Goal: Information Seeking & Learning: Learn about a topic

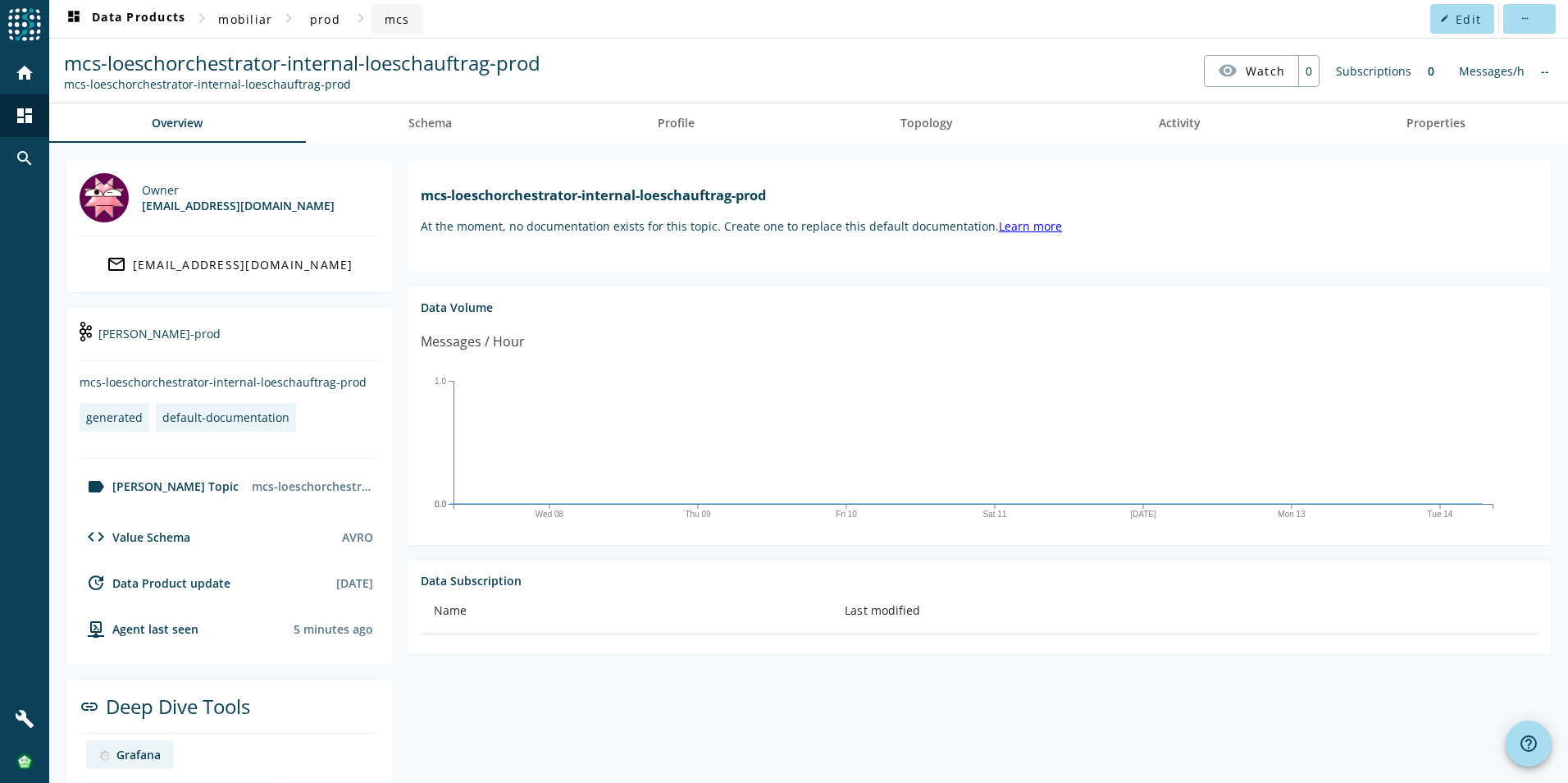
click at [393, 23] on span "mcs" at bounding box center [397, 19] width 25 height 16
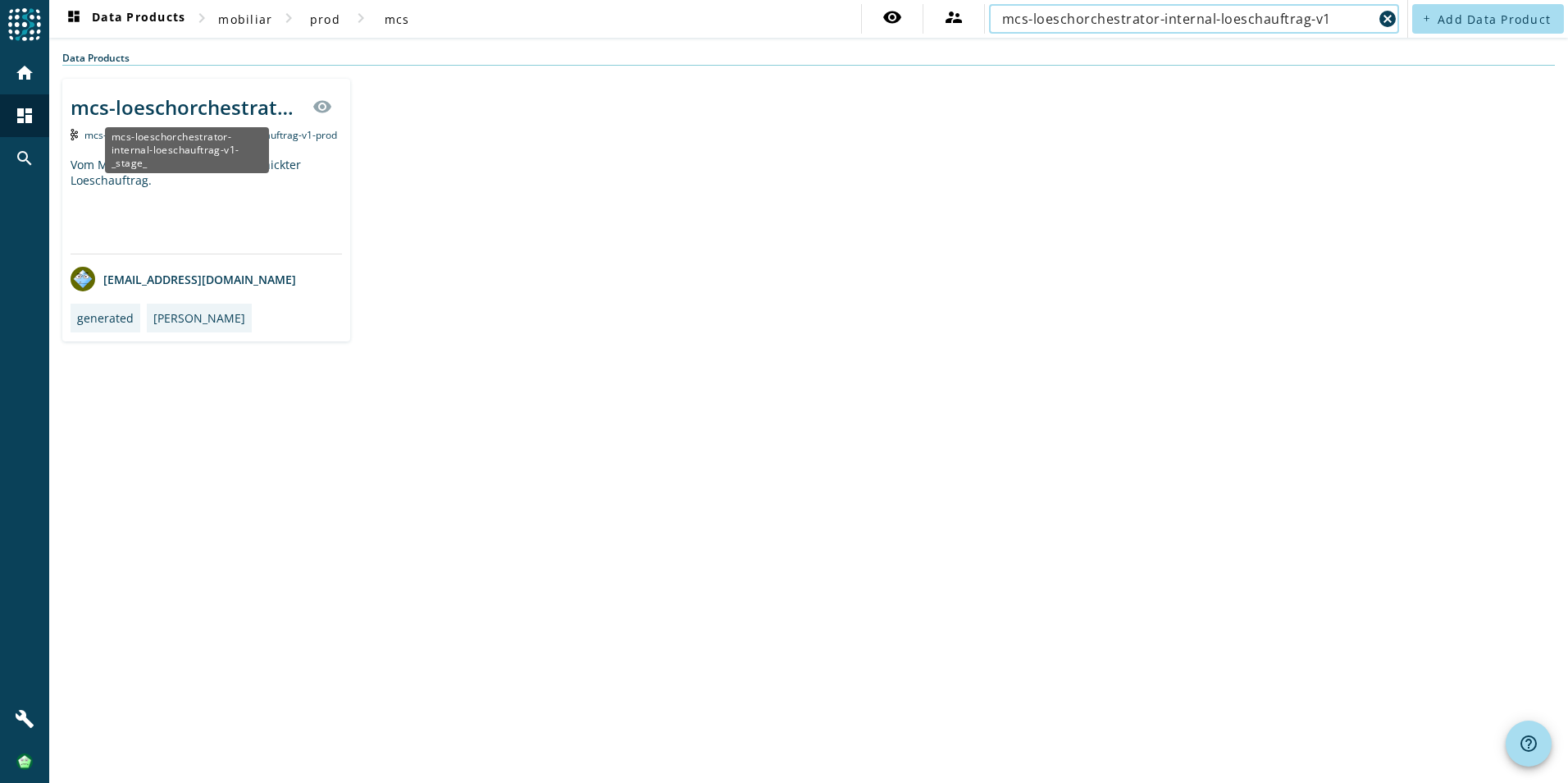
type input "mcs-loeschorchestrator-internal-loeschauftrag-v1"
click at [193, 110] on div "mcs-loeschorchestrator-internal-loeschauftrag-v1-_stage_" at bounding box center [186, 107] width 232 height 27
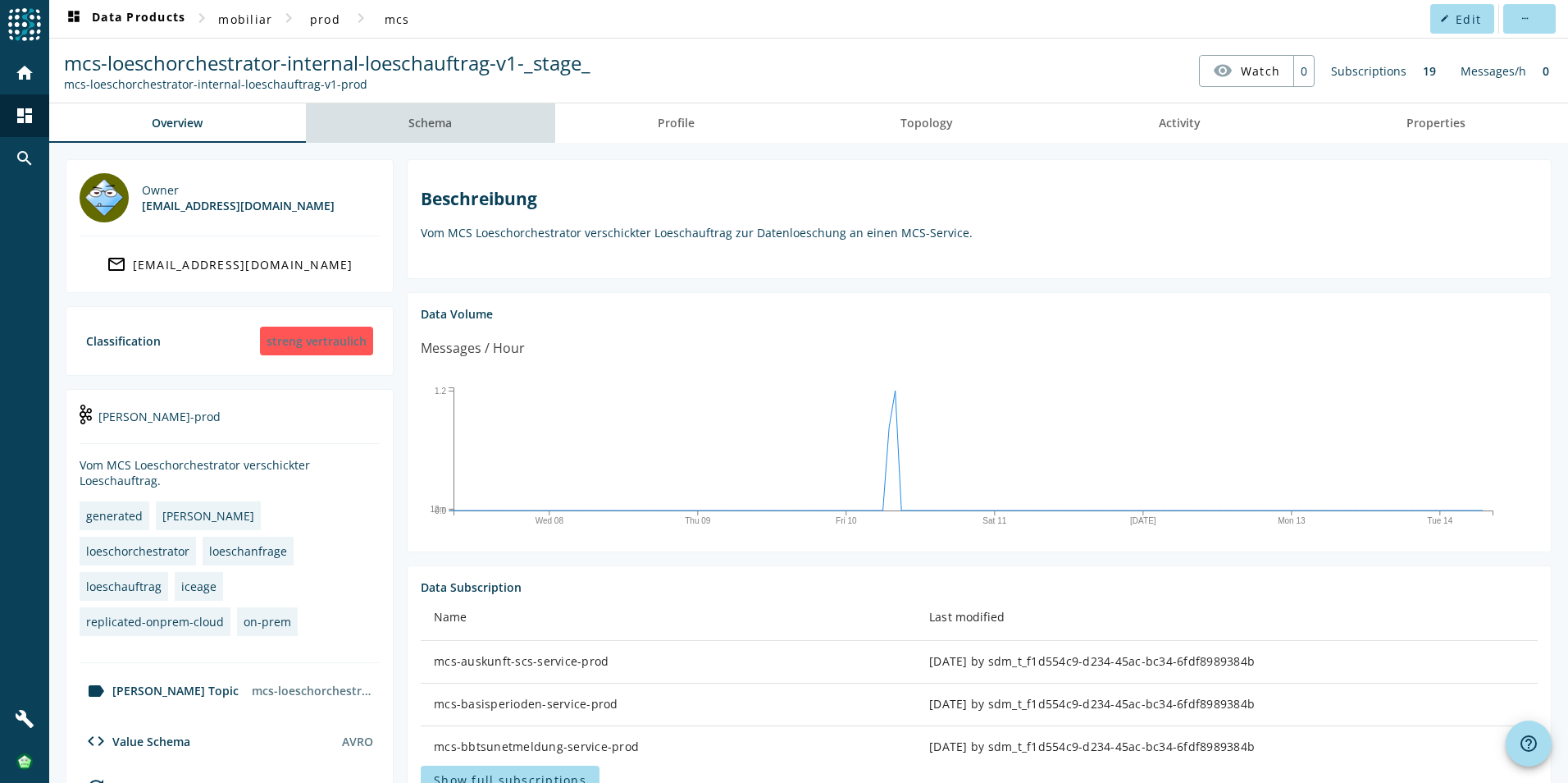
click at [435, 121] on span "Schema" at bounding box center [430, 123] width 43 height 11
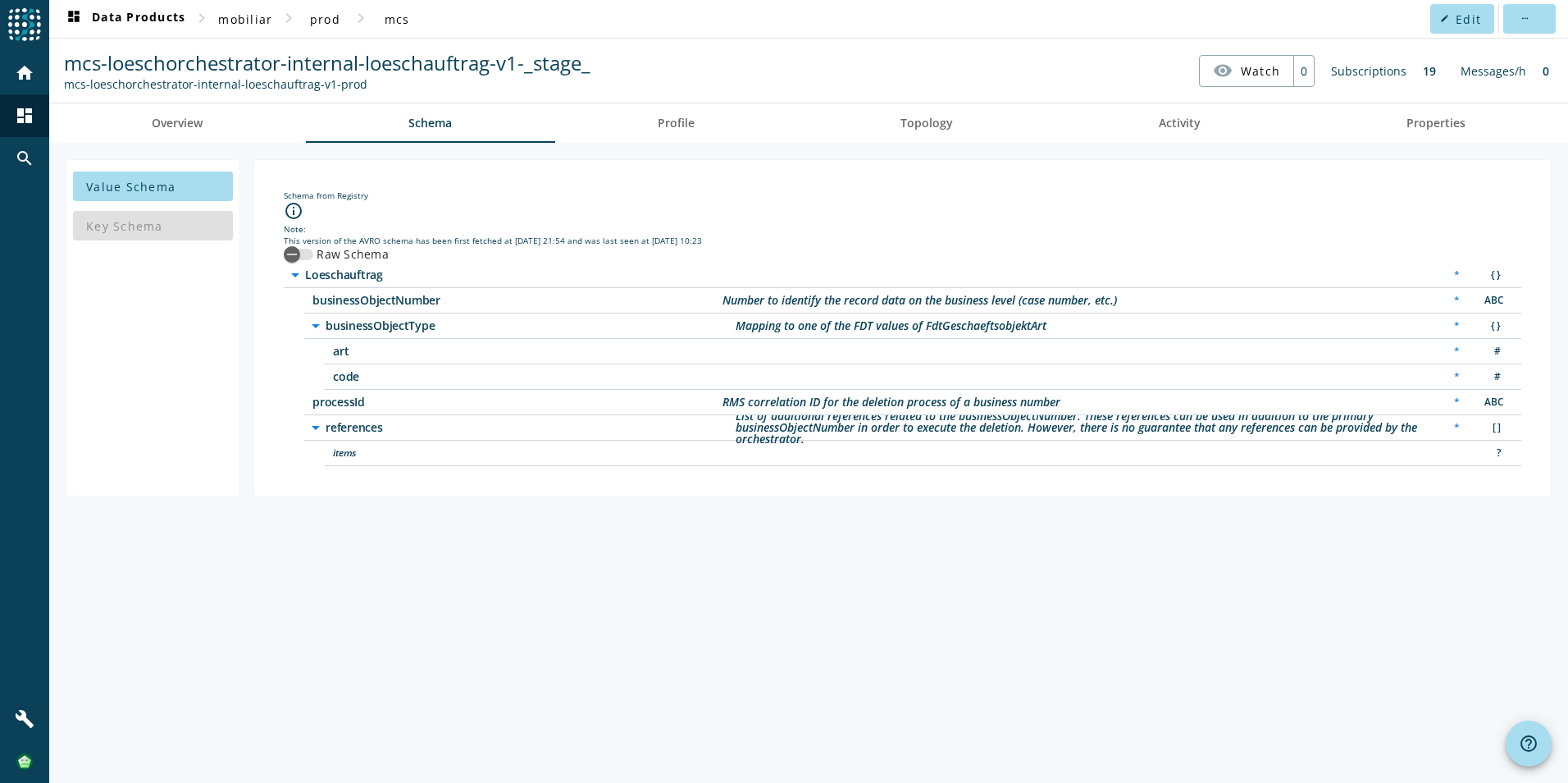
click at [149, 229] on div "Key Schema" at bounding box center [153, 225] width 160 height 39
click at [160, 186] on span "Value Schema" at bounding box center [130, 187] width 90 height 16
click at [1491, 271] on div "{ }" at bounding box center [1493, 276] width 33 height 17
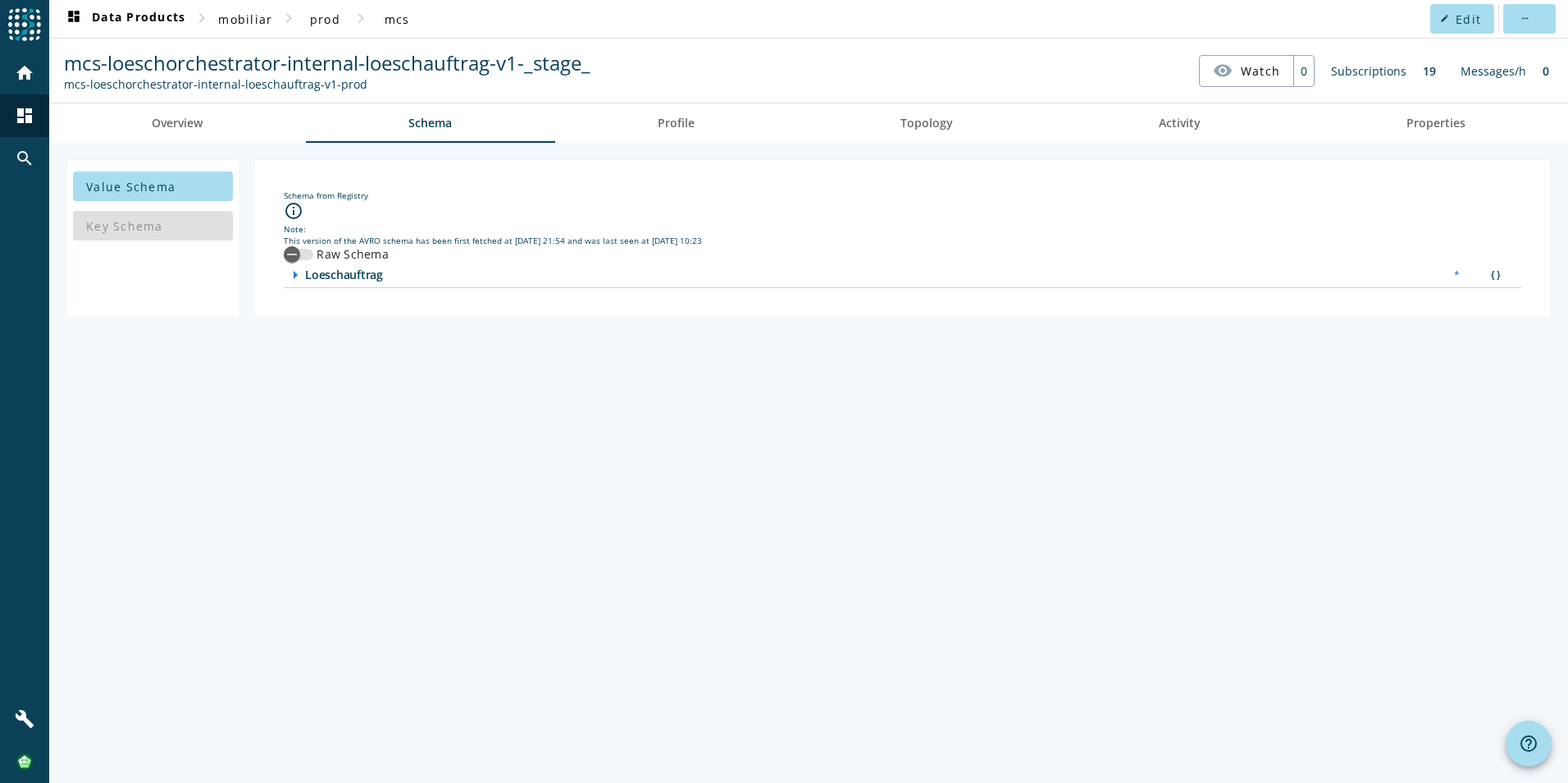
click at [1491, 271] on div "{ }" at bounding box center [1493, 276] width 33 height 17
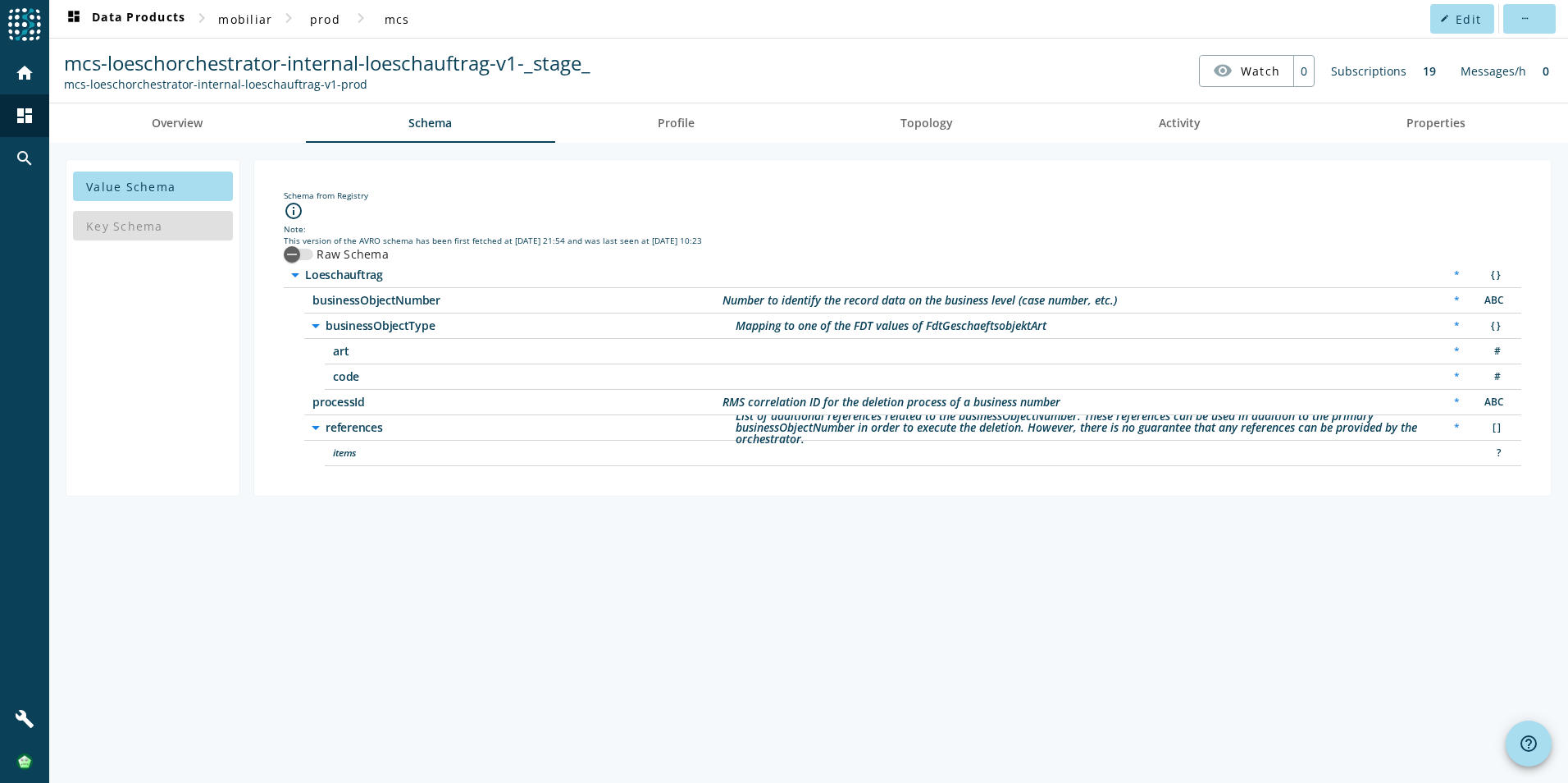
click at [363, 256] on label "Raw Schema" at bounding box center [350, 254] width 76 height 17
click at [313, 256] on button "Raw Schema" at bounding box center [298, 254] width 30 height 11
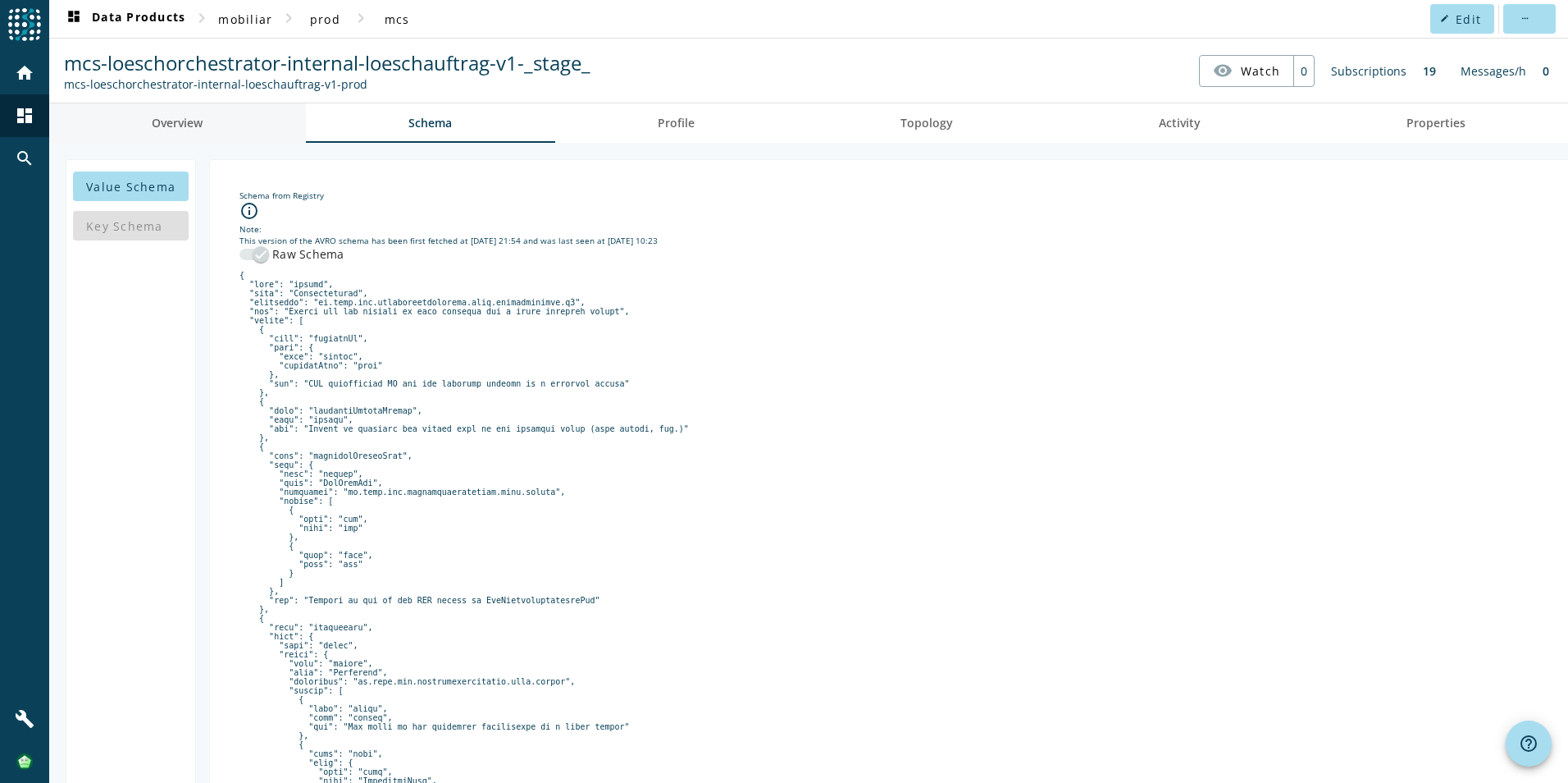
click at [180, 131] on span "Overview" at bounding box center [177, 123] width 50 height 39
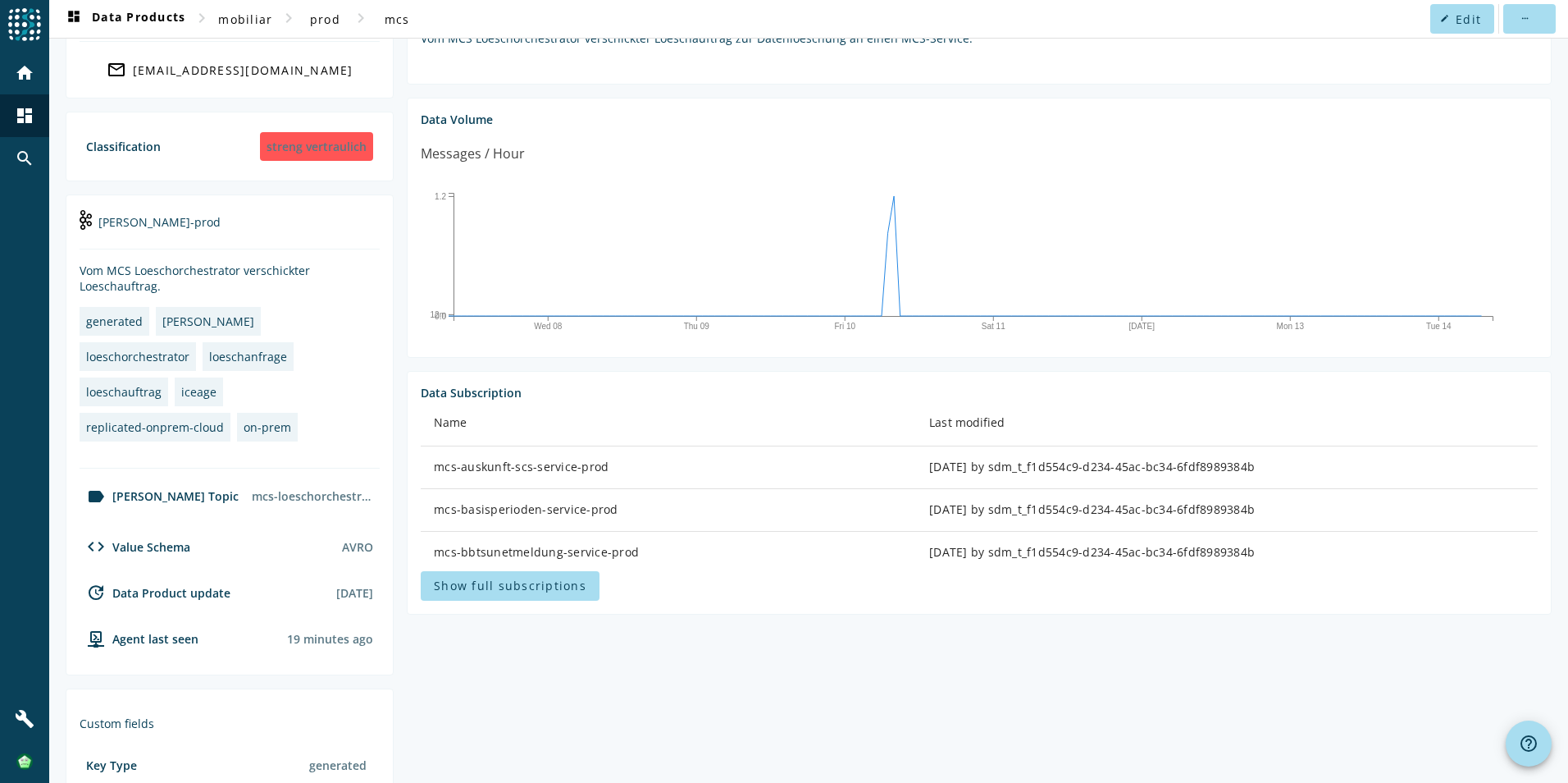
scroll to position [277, 0]
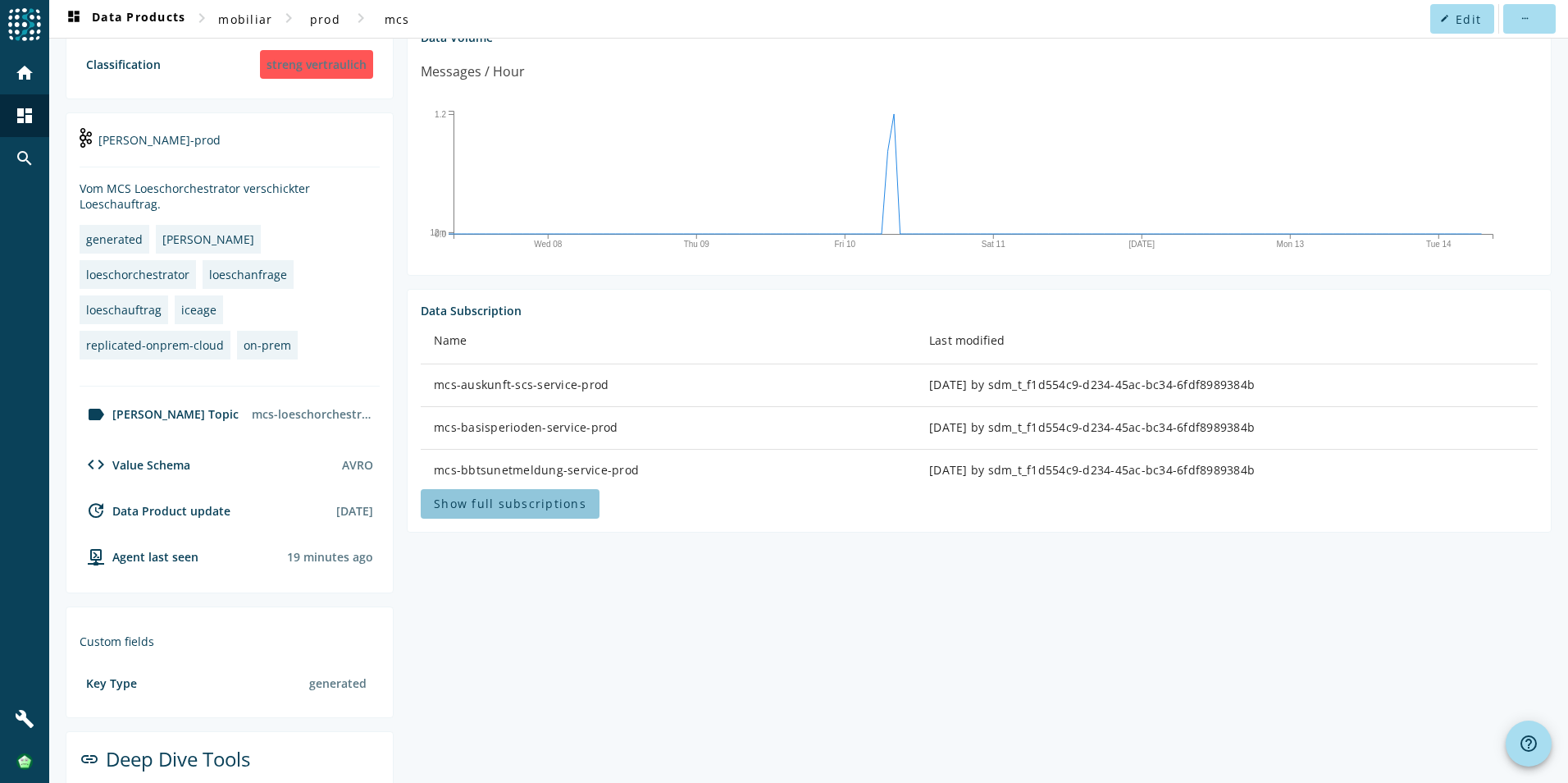
click at [517, 505] on span "Show full subscriptions" at bounding box center [510, 504] width 152 height 16
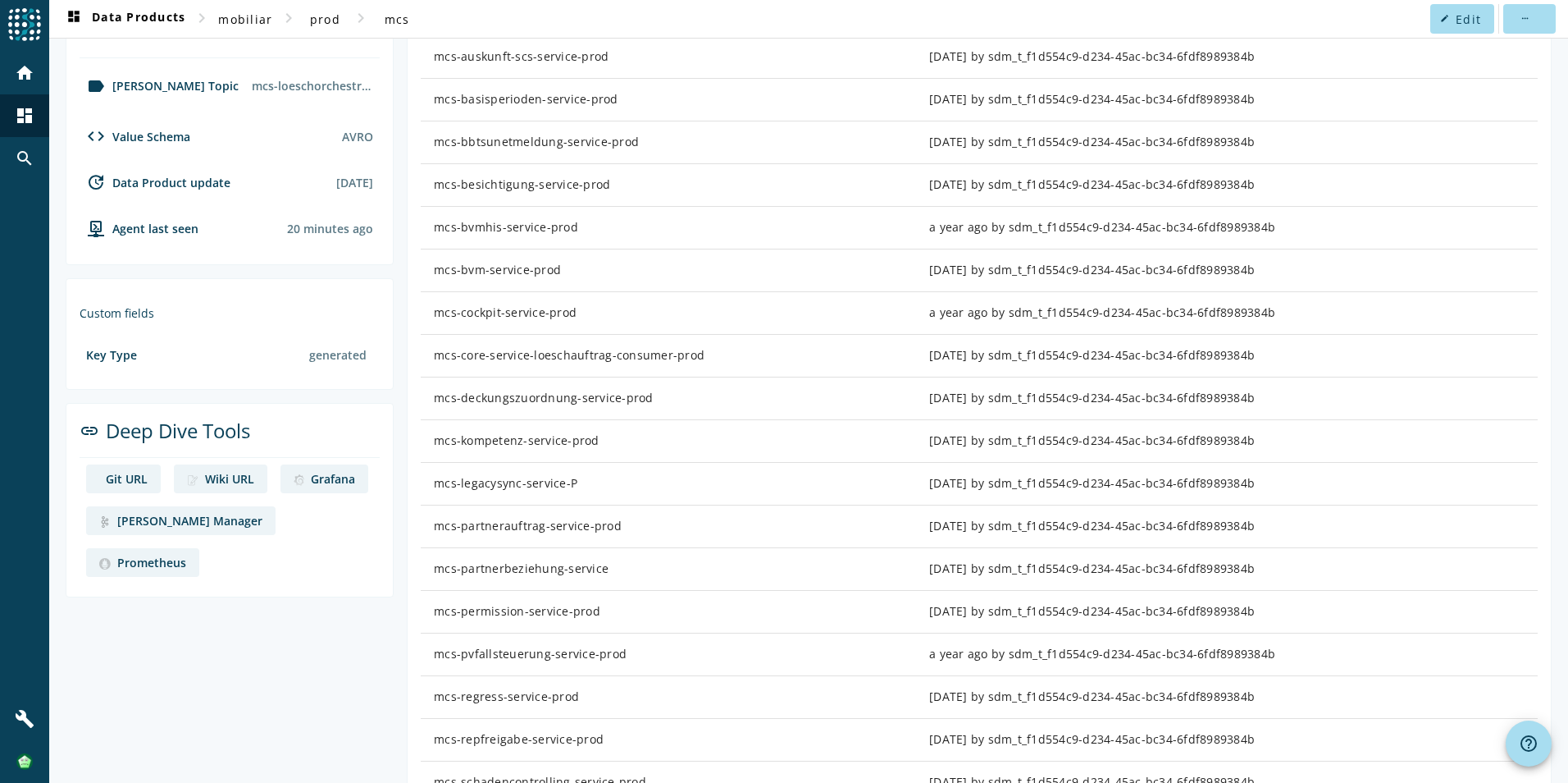
scroll to position [748, 0]
